Goal: Task Accomplishment & Management: Manage account settings

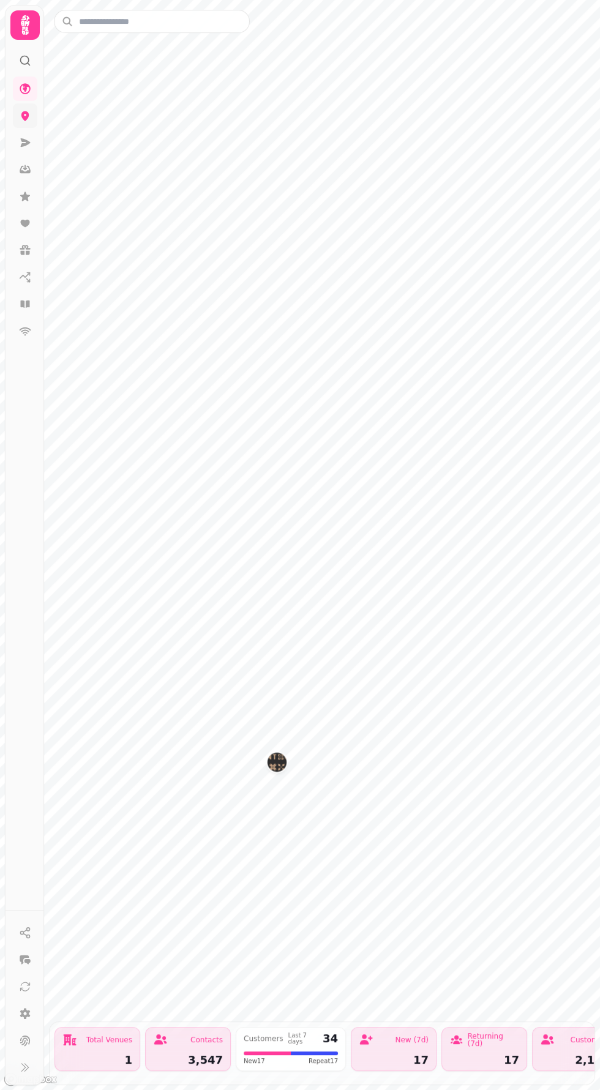
click at [24, 116] on icon at bounding box center [25, 116] width 8 height 10
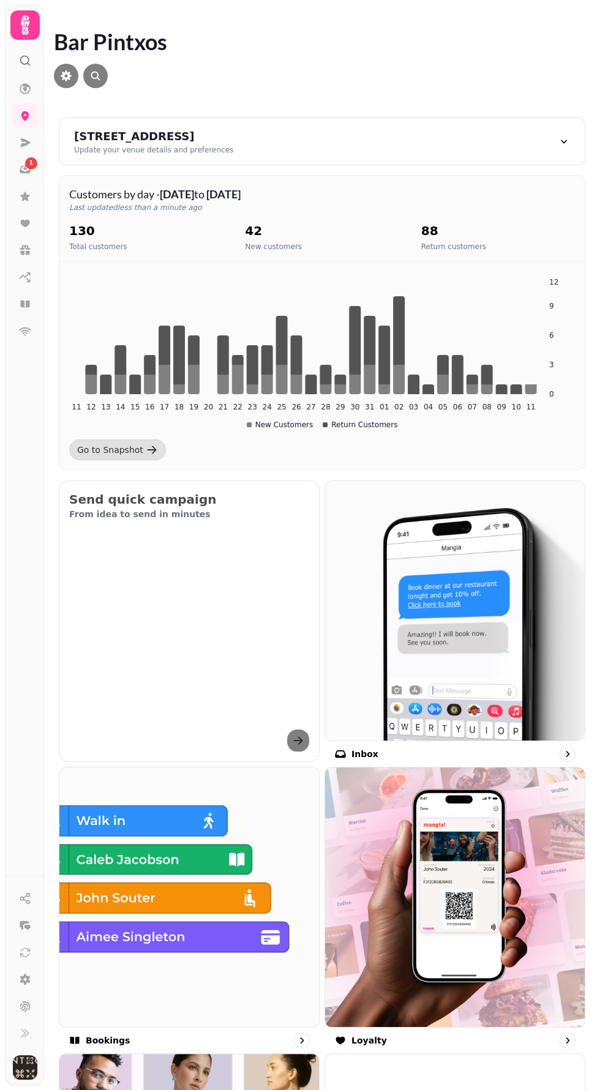
click at [31, 72] on div "1" at bounding box center [25, 474] width 32 height 804
click at [31, 135] on link at bounding box center [25, 142] width 24 height 24
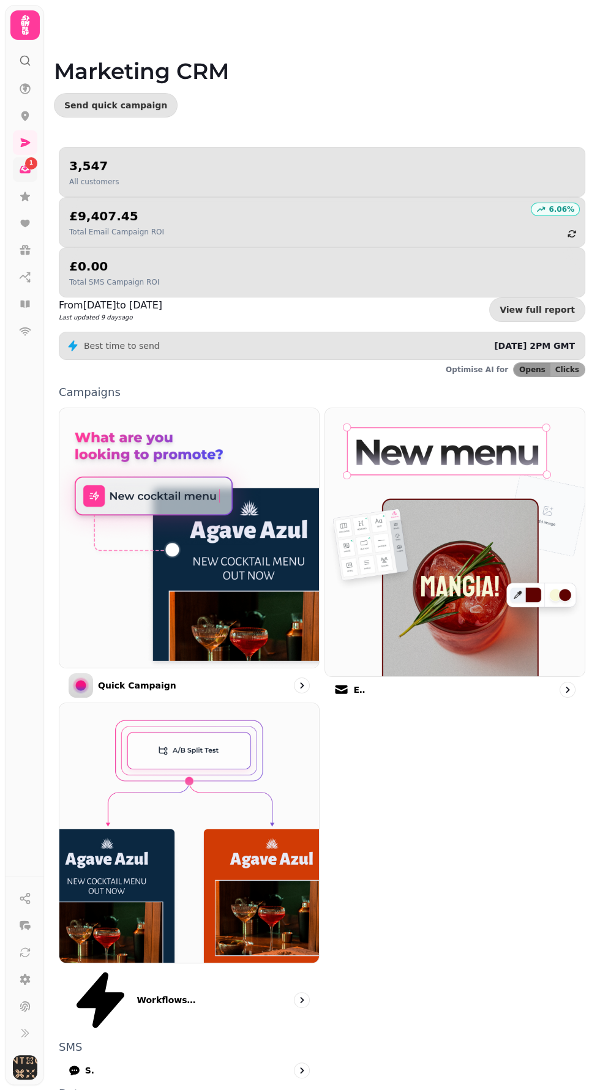
click at [24, 169] on icon at bounding box center [25, 168] width 4 height 6
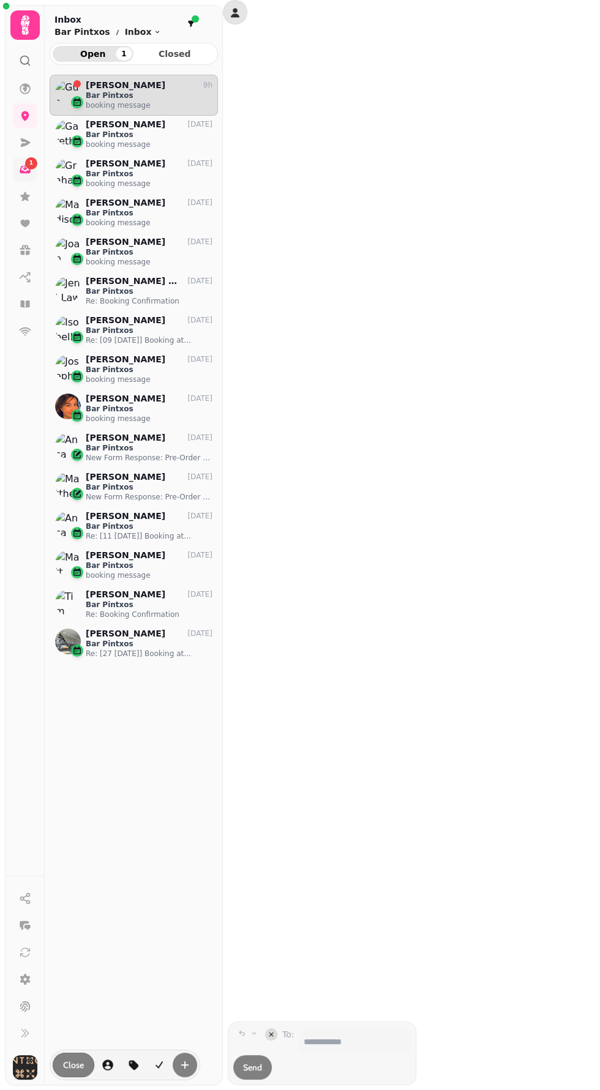
scroll to position [1005, 168]
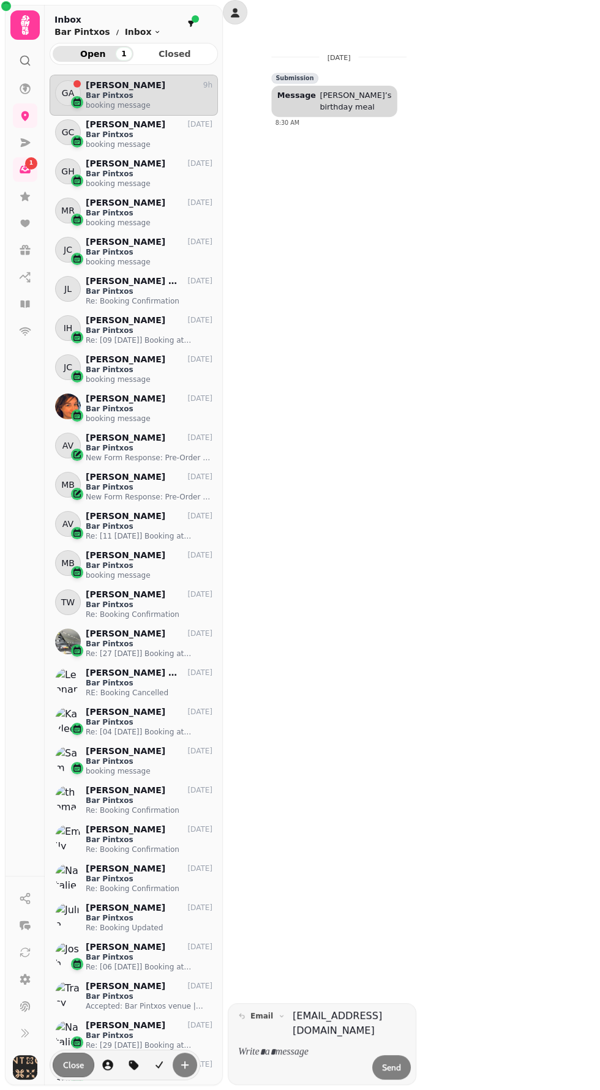
click at [28, 64] on icon at bounding box center [29, 64] width 2 height 2
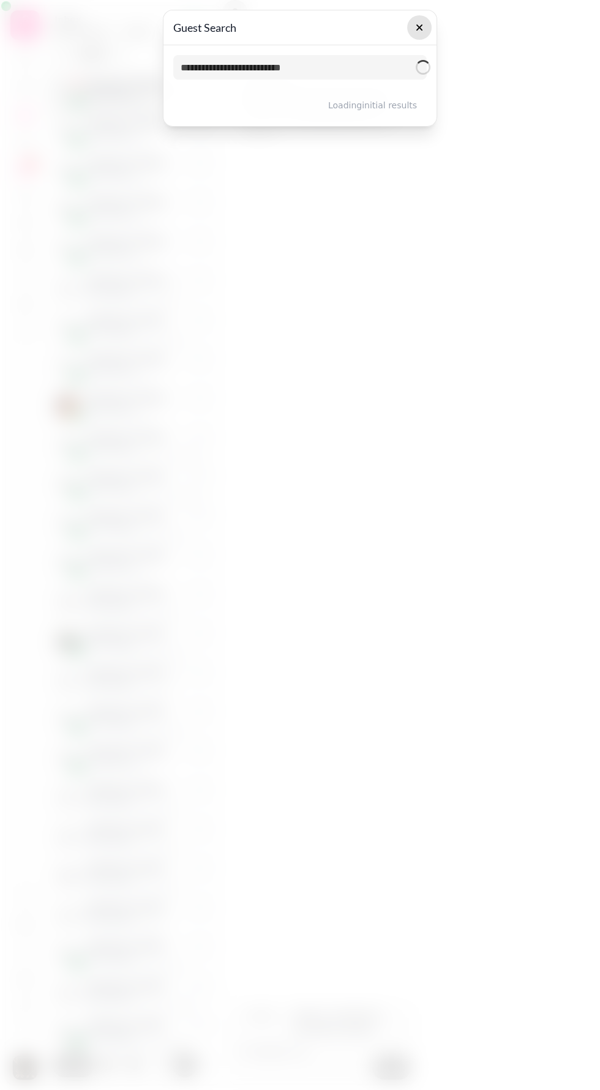
click at [419, 27] on icon "button" at bounding box center [419, 27] width 6 height 6
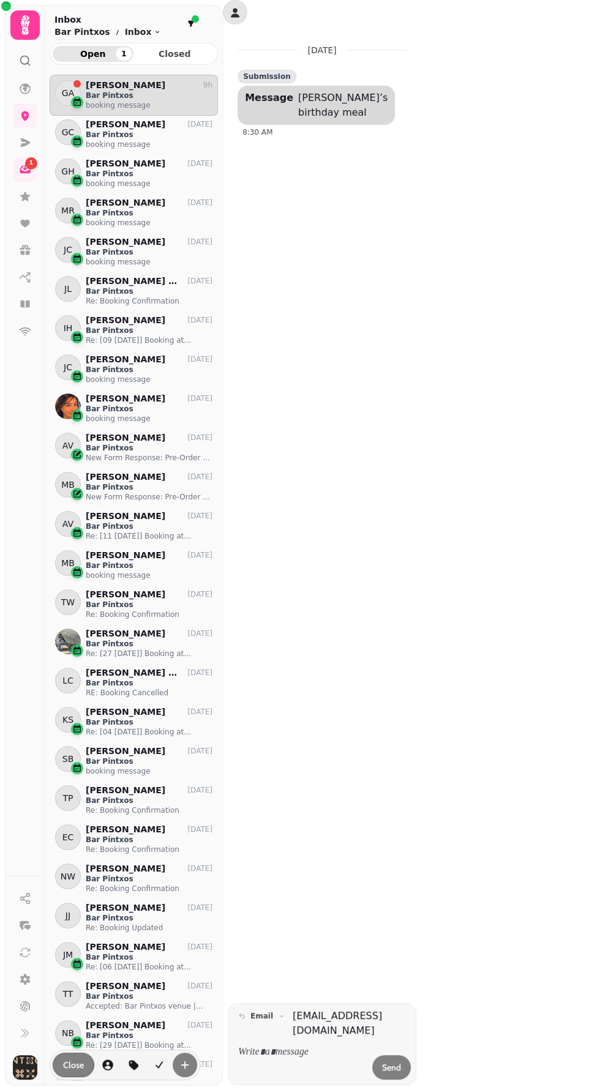
click at [24, 60] on icon at bounding box center [25, 60] width 12 height 12
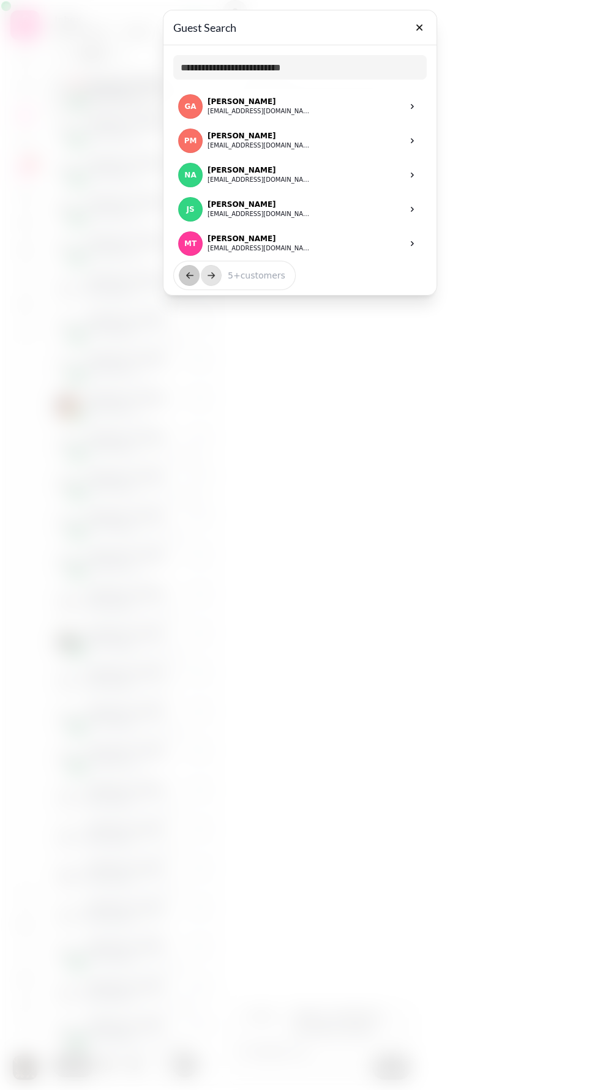
click at [434, 29] on div "Guest Search" at bounding box center [299, 27] width 273 height 35
click at [419, 15] on button "button" at bounding box center [419, 27] width 24 height 24
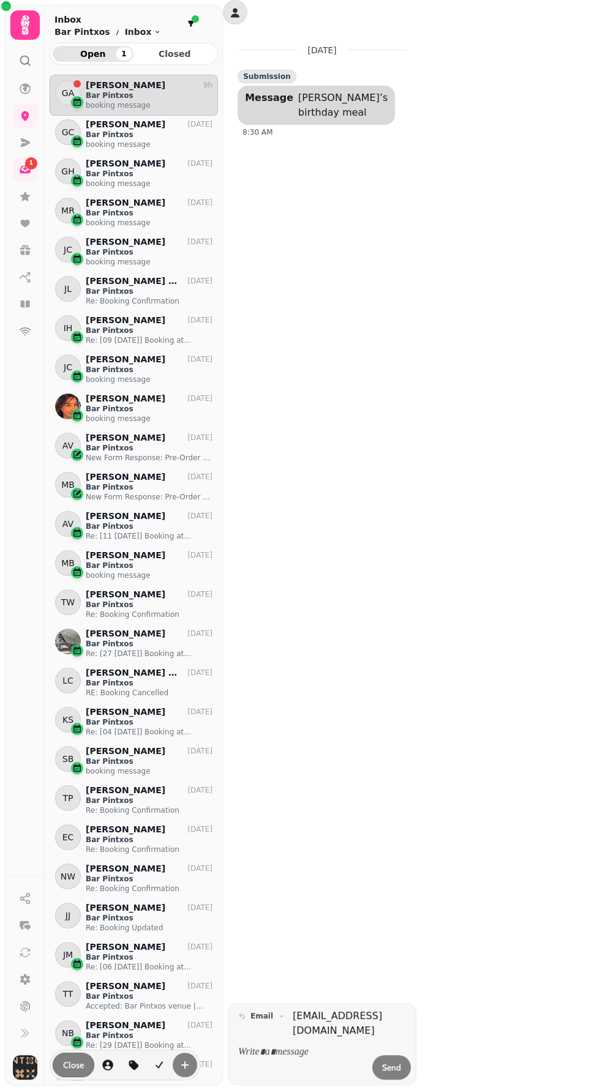
click at [34, 27] on icon at bounding box center [25, 25] width 24 height 24
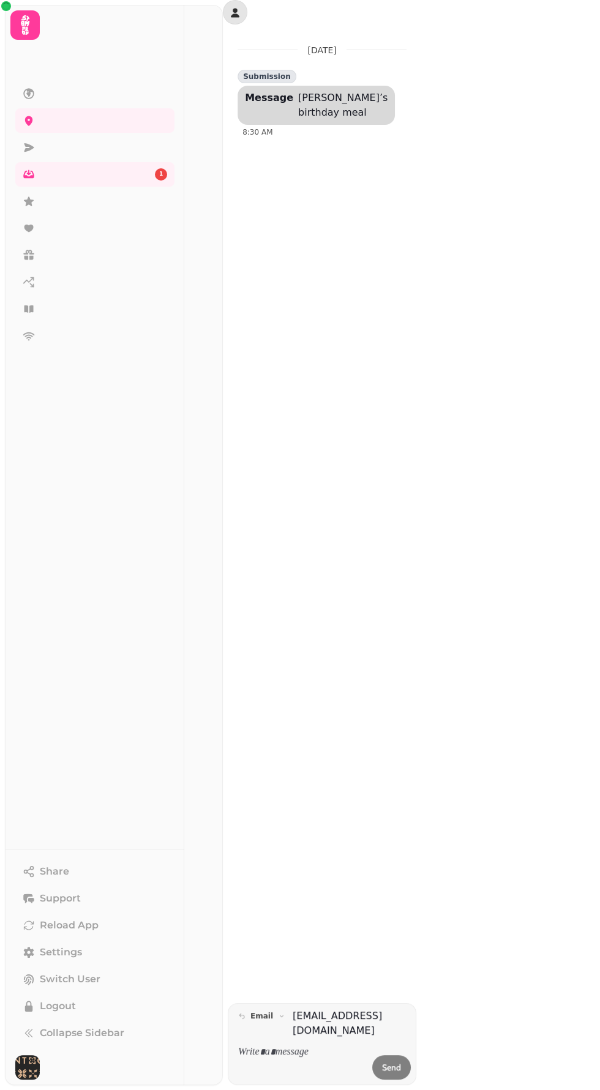
click at [30, 15] on icon at bounding box center [25, 25] width 24 height 24
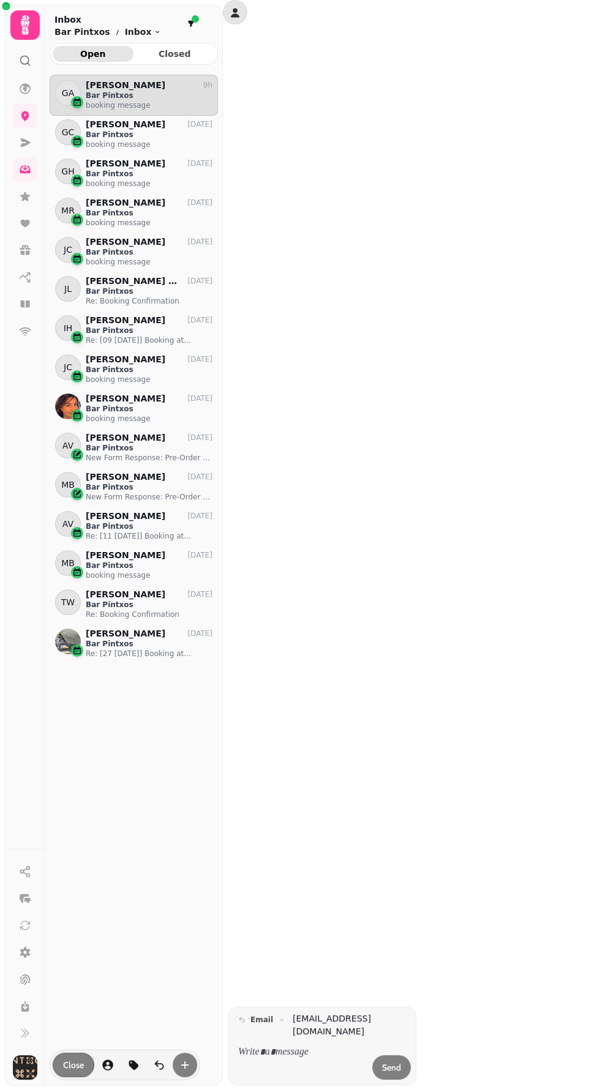
scroll to position [1005, 168]
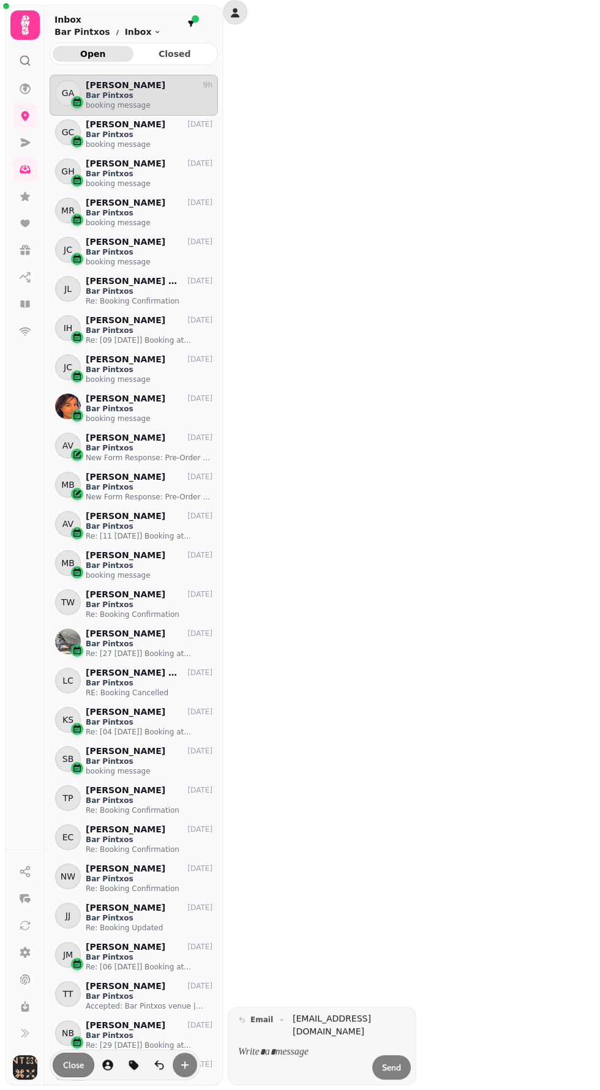
click at [20, 26] on icon at bounding box center [25, 25] width 24 height 24
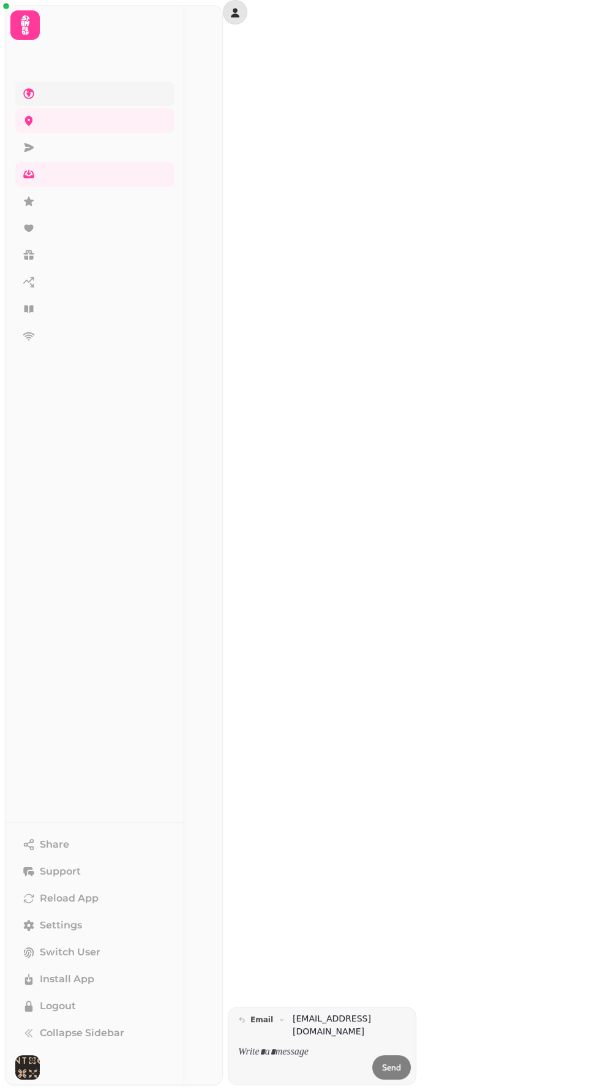
click at [28, 92] on icon at bounding box center [28, 93] width 11 height 11
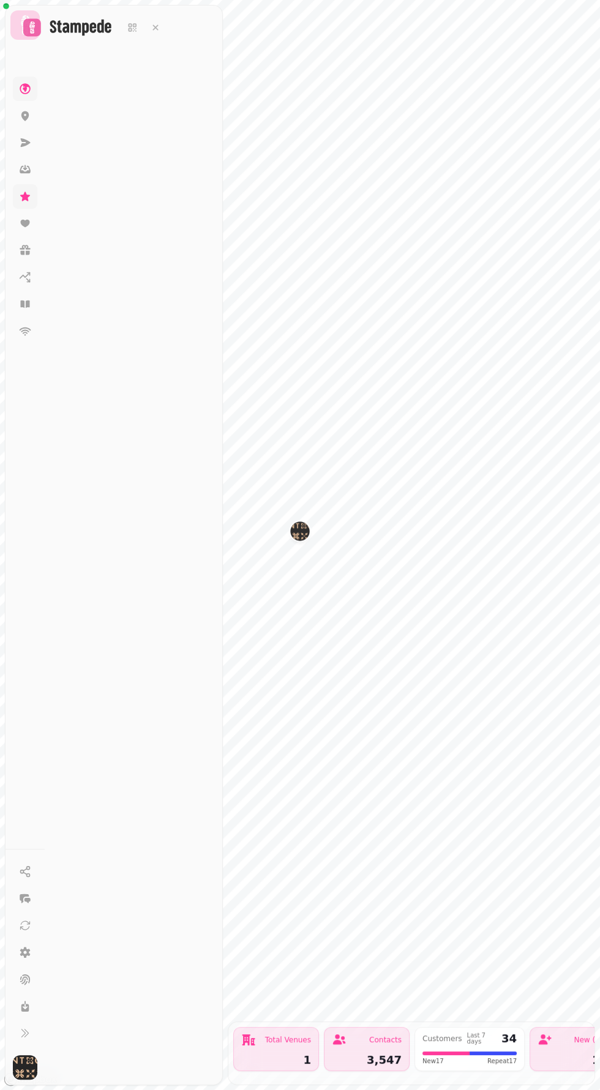
click at [29, 196] on icon at bounding box center [25, 196] width 12 height 12
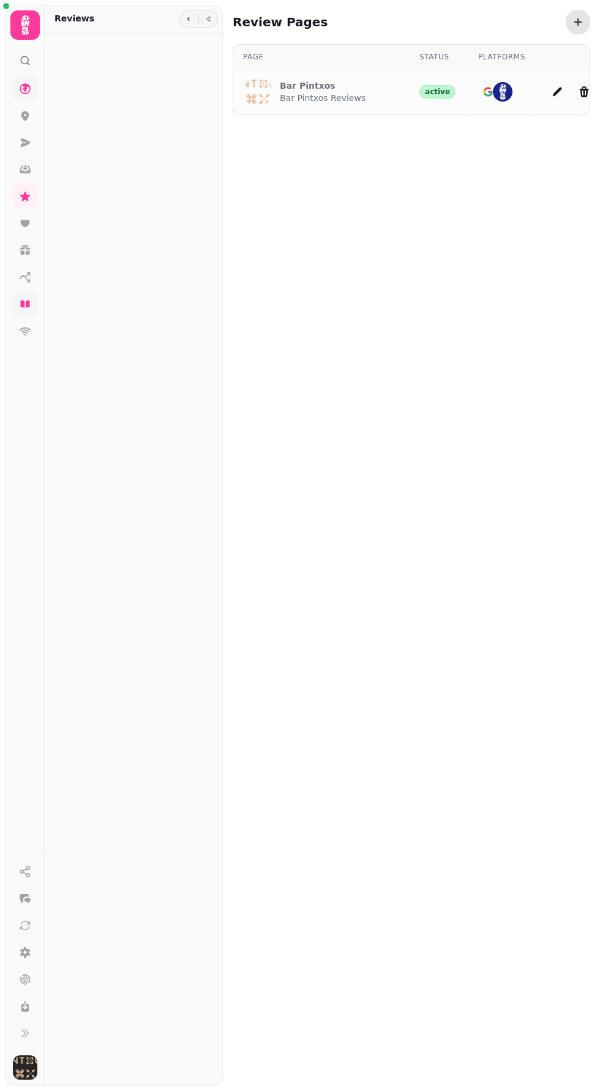
click at [28, 301] on icon at bounding box center [24, 303] width 9 height 7
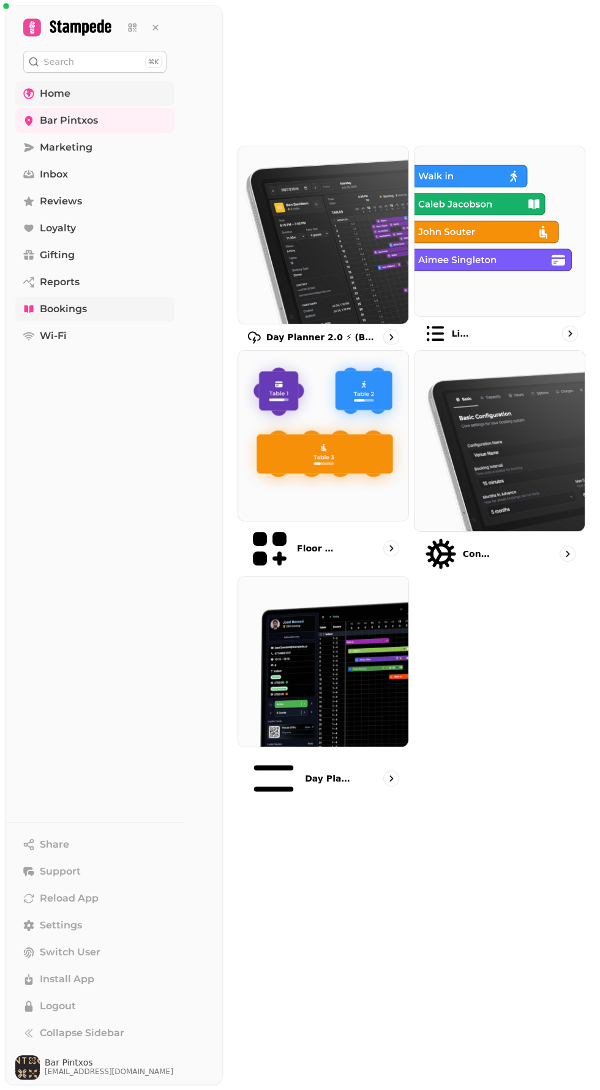
click at [516, 219] on img at bounding box center [499, 231] width 187 height 187
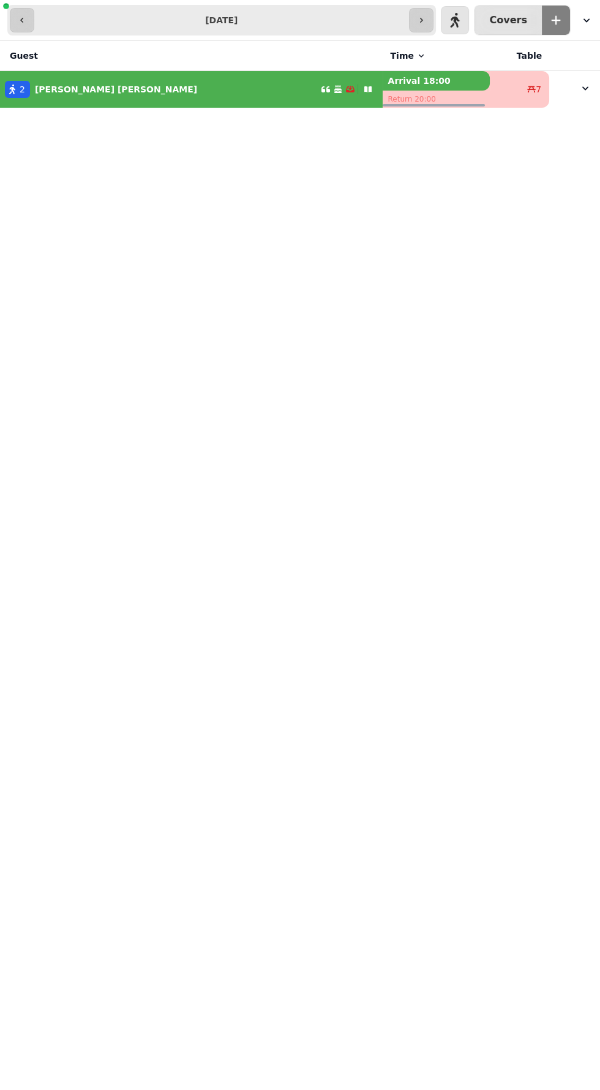
click at [193, 87] on div "2 Gus Armistead" at bounding box center [160, 89] width 321 height 17
select select "**********"
select select "*"
select select "****"
